Goal: Information Seeking & Learning: Compare options

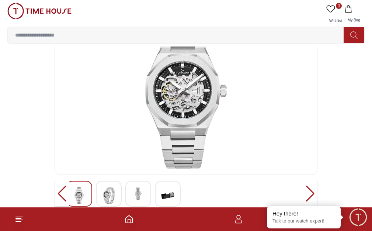
scroll to position [49, 0]
